Goal: Task Accomplishment & Management: Manage account settings

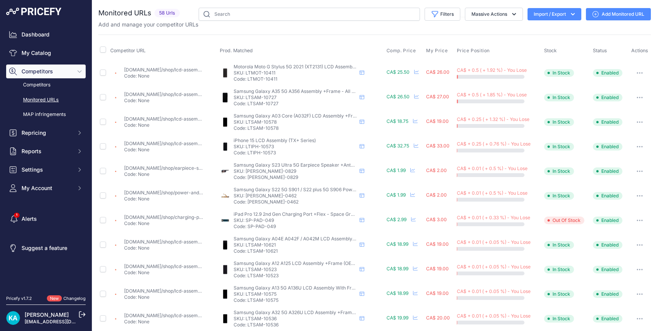
click at [51, 12] on img at bounding box center [33, 12] width 55 height 8
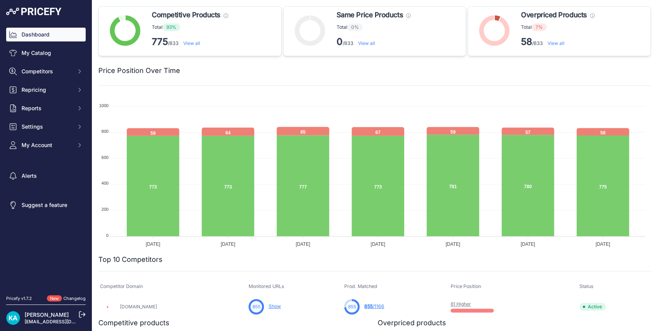
click at [557, 44] on link "View all" at bounding box center [555, 43] width 17 height 6
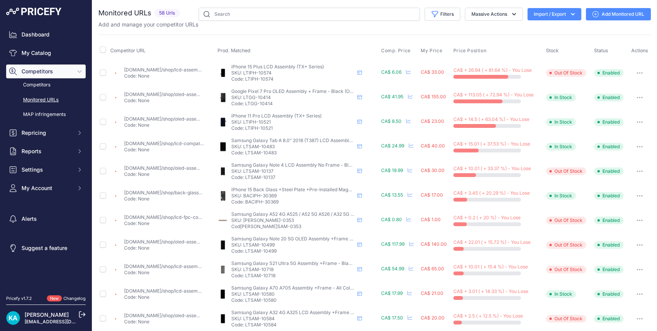
click at [44, 13] on img at bounding box center [33, 12] width 55 height 8
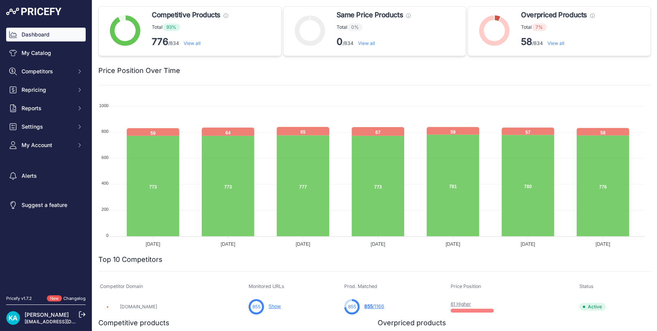
click at [552, 43] on link "View all" at bounding box center [555, 43] width 17 height 6
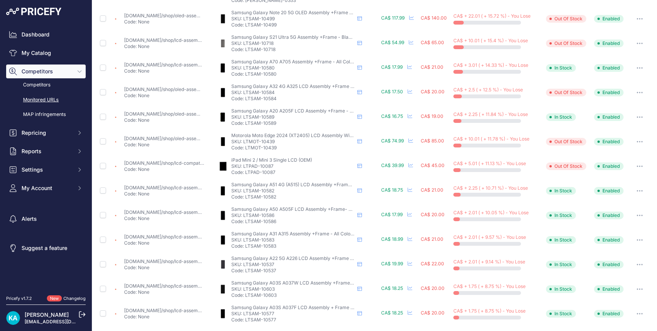
scroll to position [253, 0]
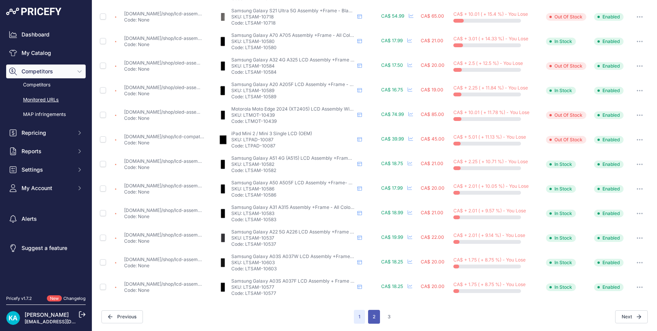
click at [373, 314] on button "2" at bounding box center [374, 317] width 12 height 14
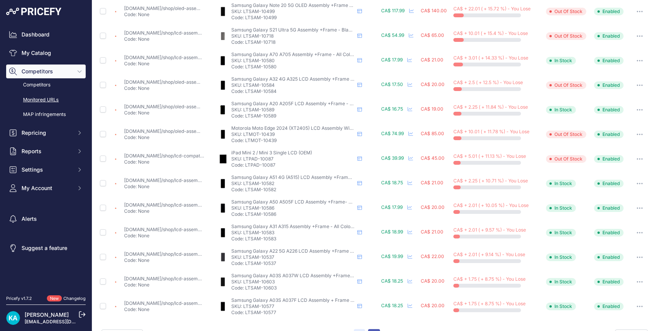
scroll to position [272, 0]
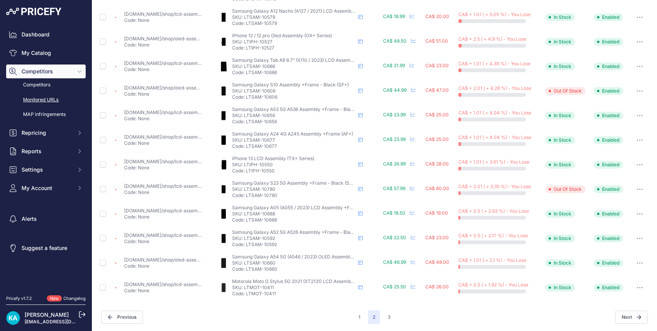
scroll to position [253, 0]
click at [385, 315] on button "3" at bounding box center [389, 317] width 12 height 14
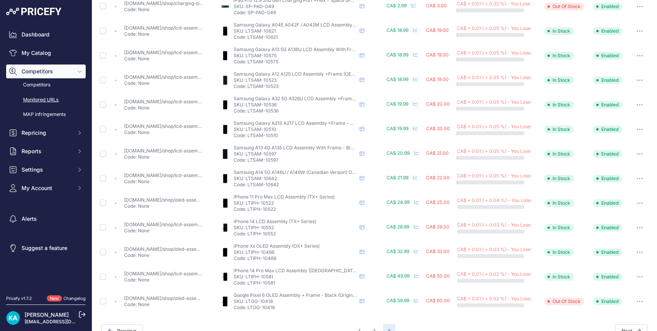
scroll to position [204, 0]
